Goal: Task Accomplishment & Management: Complete application form

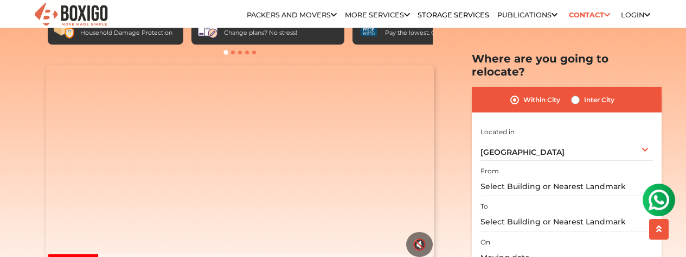
scroll to position [108, 0]
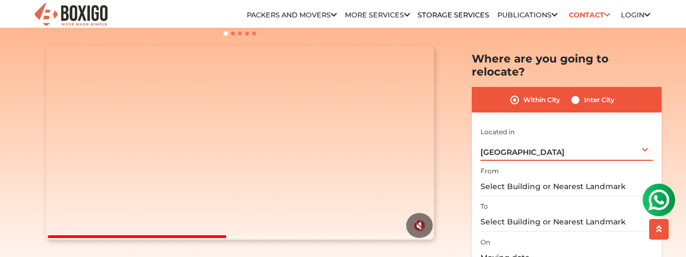
click at [643, 137] on div "[GEOGRAPHIC_DATA] Select City [GEOGRAPHIC_DATA] [GEOGRAPHIC_DATA] [GEOGRAPHIC_D…" at bounding box center [567, 148] width 172 height 23
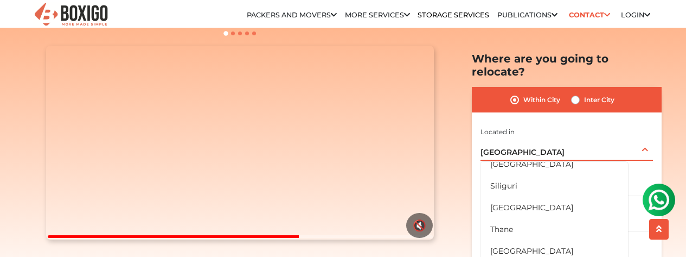
scroll to position [634, 0]
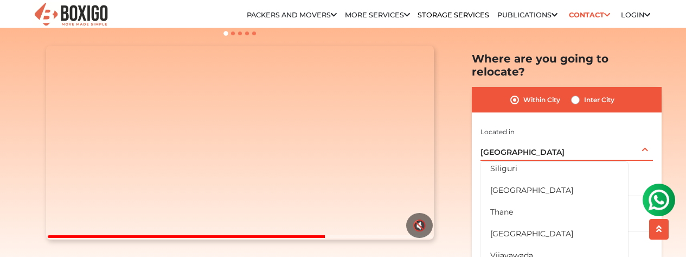
click at [521, 137] on div "[GEOGRAPHIC_DATA] Select City [GEOGRAPHIC_DATA] [GEOGRAPHIC_DATA] [GEOGRAPHIC_D…" at bounding box center [567, 148] width 172 height 23
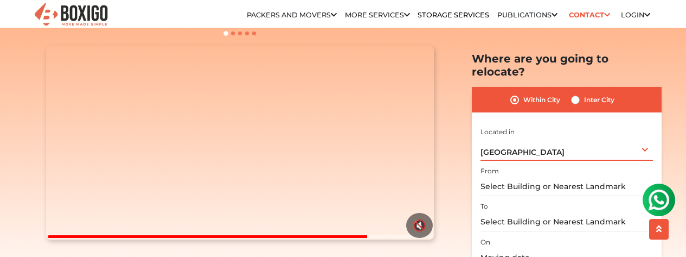
click at [526, 143] on div "[GEOGRAPHIC_DATA] Select City [GEOGRAPHIC_DATA] [GEOGRAPHIC_DATA] [GEOGRAPHIC_D…" at bounding box center [567, 148] width 172 height 23
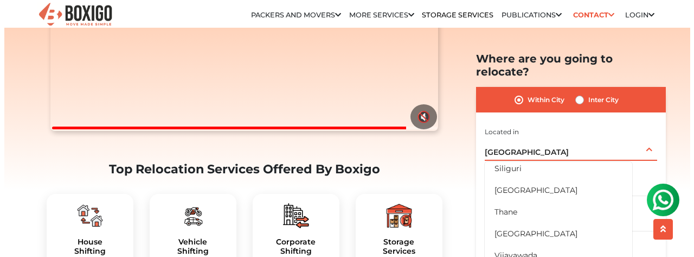
scroll to position [163, 0]
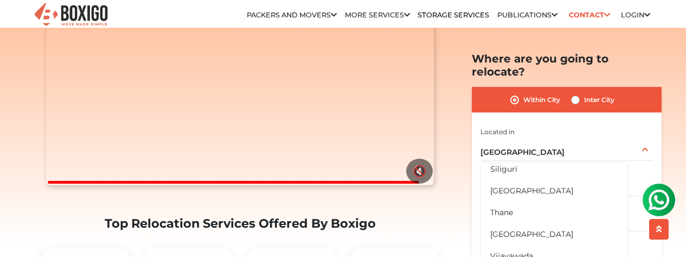
click at [457, 111] on section "Packers and Movers in [GEOGRAPHIC_DATA] Effortlessly streamlining Every movemen…" at bounding box center [550, 188] width 190 height 272
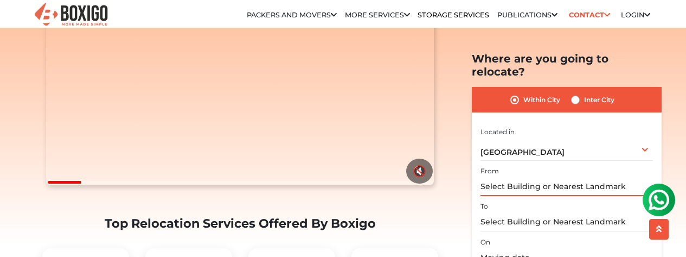
drag, startPoint x: 622, startPoint y: 177, endPoint x: 561, endPoint y: 202, distance: 65.5
click at [561, 202] on div "I am shifting my 1 BHK 2 BHK 3 BHK 3 + BHK FEW ITEMS FEW ITEMS 1 BHK 2 BHK 3 BH…" at bounding box center [567, 219] width 172 height 191
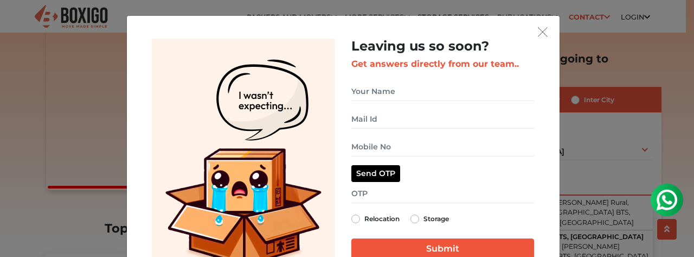
type input "nalgonda bts"
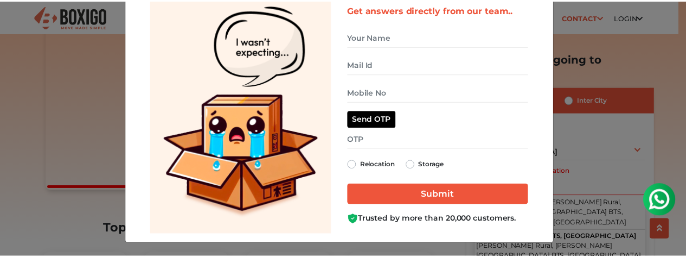
scroll to position [56, 0]
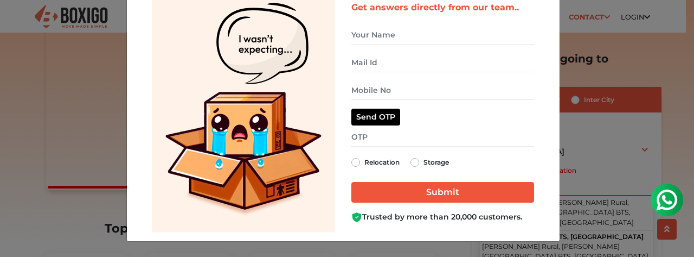
click at [100, 140] on div "Leaving us so soon? Get answers directly from our team.. Relocation Storage" at bounding box center [347, 128] width 694 height 257
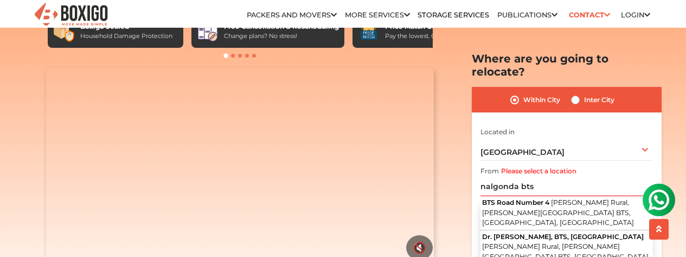
scroll to position [54, 0]
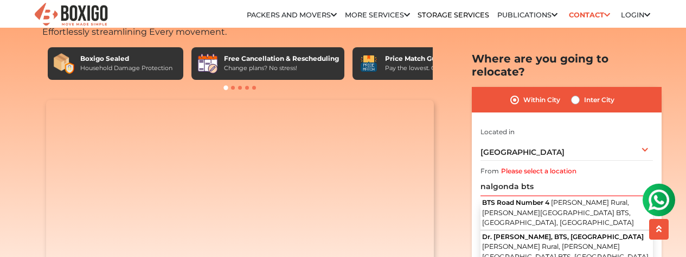
click at [273, 148] on video "Your browser does not support the video tag." at bounding box center [240, 197] width 388 height 194
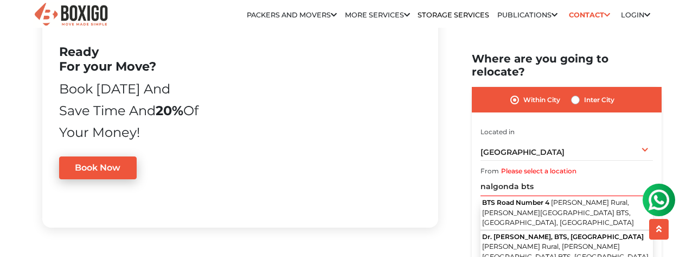
scroll to position [814, 0]
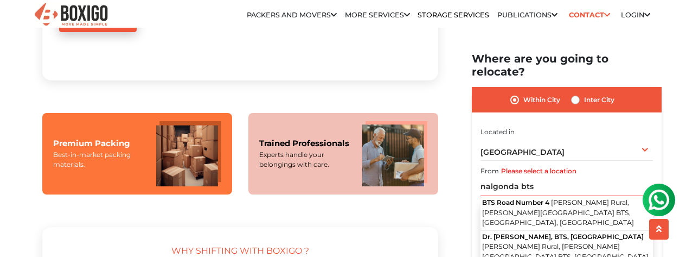
click at [175, 186] on img at bounding box center [188, 153] width 65 height 65
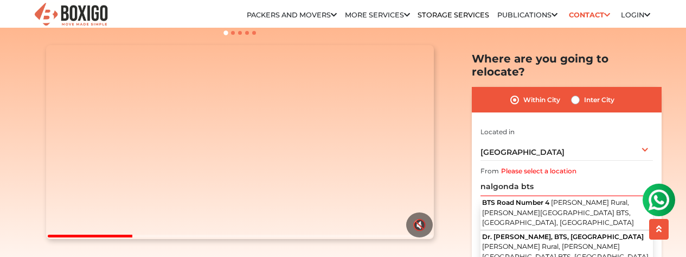
scroll to position [108, 0]
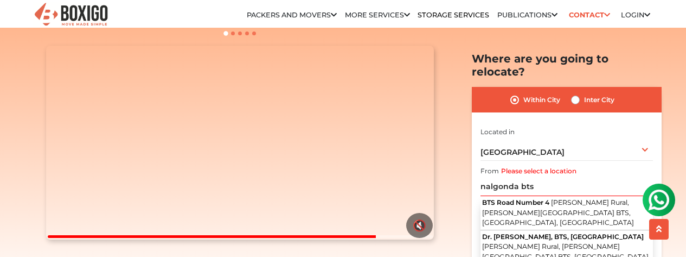
click at [233, 39] on div at bounding box center [240, 33] width 396 height 11
click at [241, 39] on div at bounding box center [240, 33] width 396 height 11
click at [249, 39] on div at bounding box center [240, 33] width 396 height 11
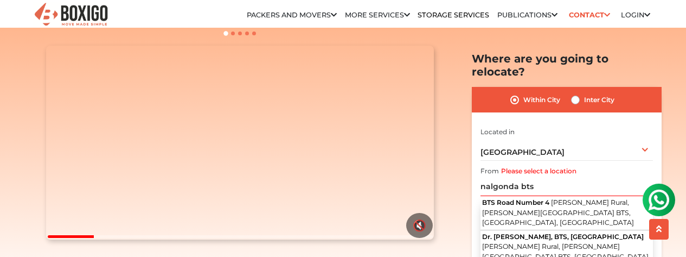
drag, startPoint x: 258, startPoint y: 31, endPoint x: 246, endPoint y: 40, distance: 14.8
drag, startPoint x: 246, startPoint y: 40, endPoint x: 226, endPoint y: 45, distance: 20.7
click at [226, 42] on div "Boxigo Sealed Household Damage Protection Free Cancellation & Rescheduling Chan…" at bounding box center [240, 15] width 396 height 54
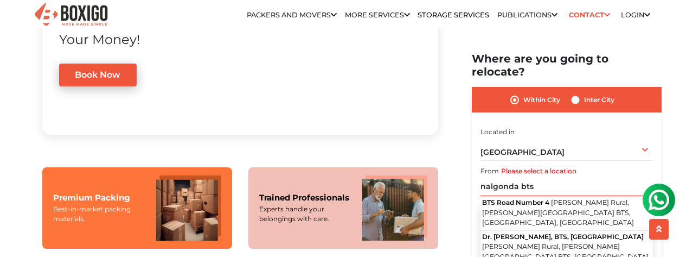
scroll to position [814, 0]
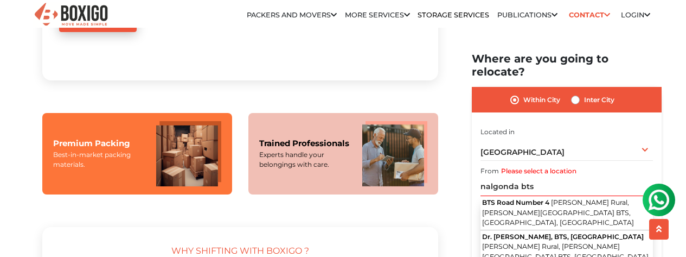
click at [410, 186] on img at bounding box center [394, 153] width 65 height 65
click at [401, 176] on img at bounding box center [394, 153] width 65 height 65
click at [164, 180] on img at bounding box center [188, 153] width 65 height 65
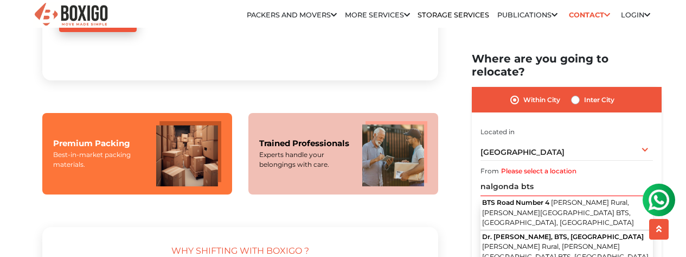
click at [175, 178] on img at bounding box center [188, 153] width 65 height 65
click at [175, 179] on img at bounding box center [188, 153] width 65 height 65
